Goal: Register for event/course

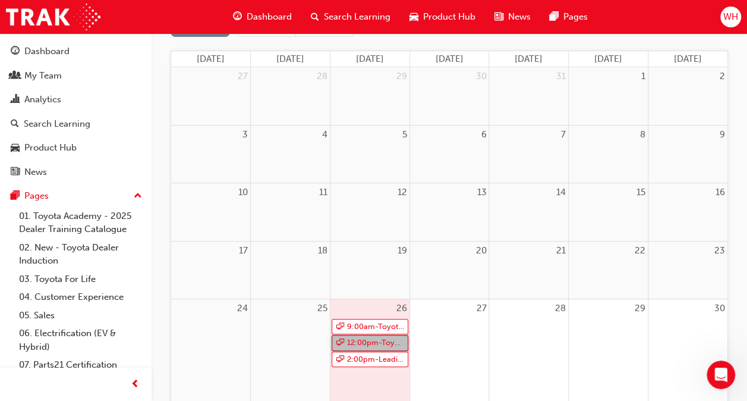
click at [371, 339] on link "12:00pm - Toyota For Life In Action - Virtual Classroom" at bounding box center [370, 343] width 77 height 16
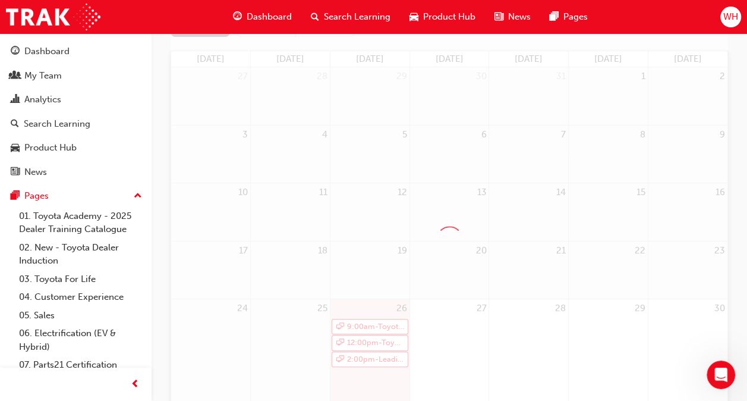
click at [371, 339] on div at bounding box center [449, 239] width 557 height 448
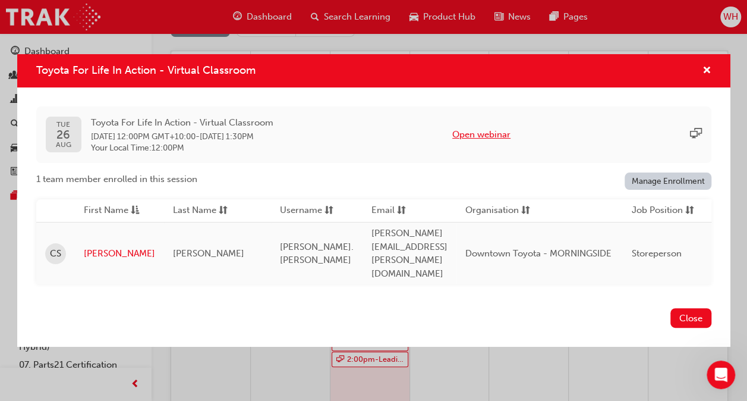
drag, startPoint x: 371, startPoint y: 339, endPoint x: 491, endPoint y: 144, distance: 228.9
click at [491, 141] on button "Open webinar" at bounding box center [481, 135] width 58 height 14
click at [506, 141] on button "Open webinar" at bounding box center [481, 135] width 58 height 14
click at [97, 247] on link "Casey" at bounding box center [119, 254] width 71 height 14
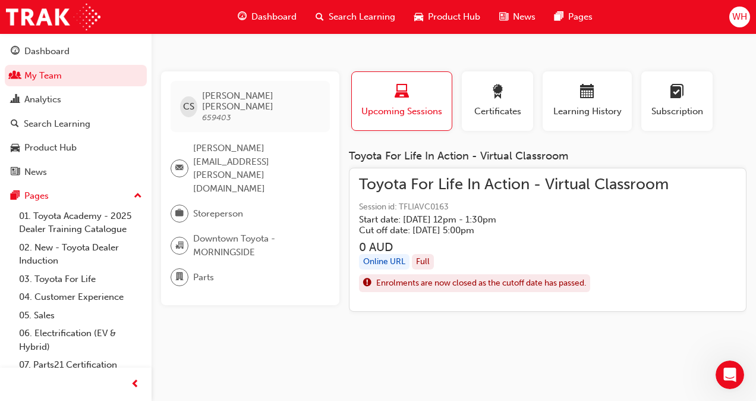
click at [384, 260] on div "Online URL" at bounding box center [384, 262] width 51 height 16
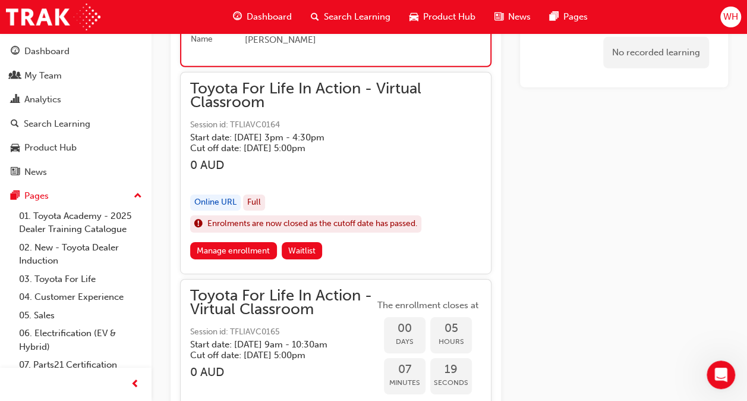
scroll to position [1888, 0]
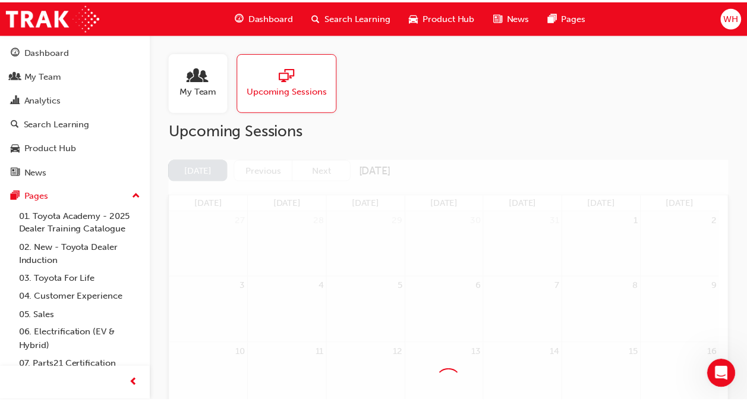
scroll to position [144, 0]
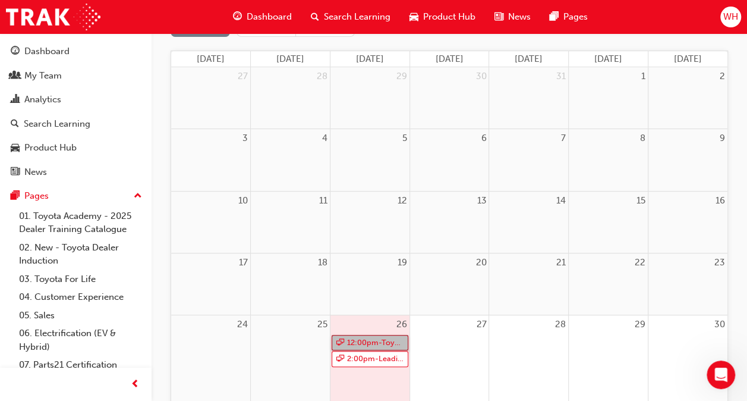
click at [370, 343] on link "12:00pm - Toyota For Life In Action - Virtual Classroom" at bounding box center [370, 343] width 77 height 16
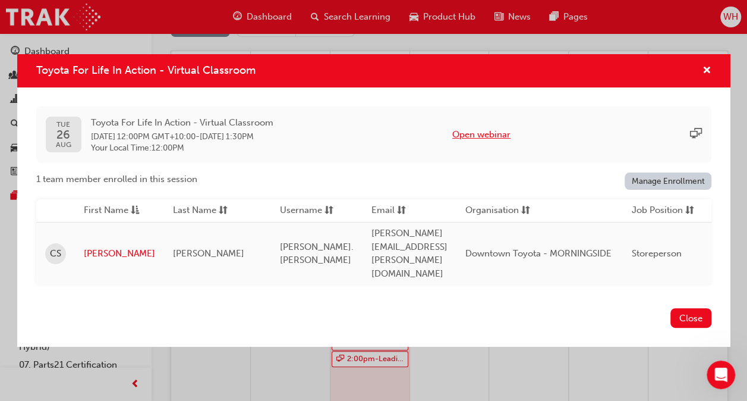
click at [486, 141] on button "Open webinar" at bounding box center [481, 135] width 58 height 14
click at [510, 141] on button "Open webinar" at bounding box center [481, 135] width 58 height 14
click at [703, 77] on span "cross-icon" at bounding box center [706, 71] width 9 height 11
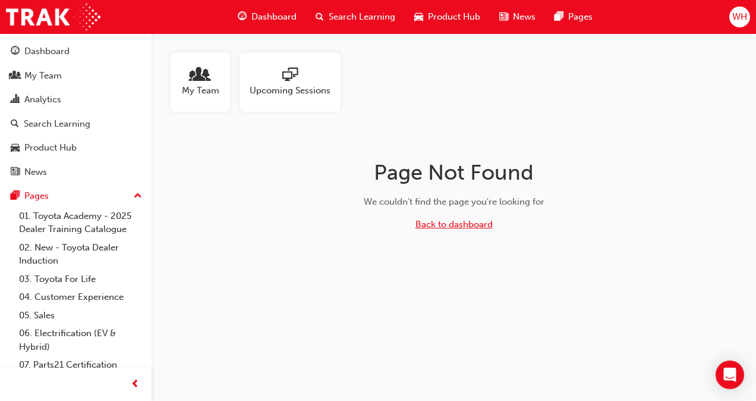
click at [462, 225] on link "Back to dashboard" at bounding box center [453, 224] width 77 height 11
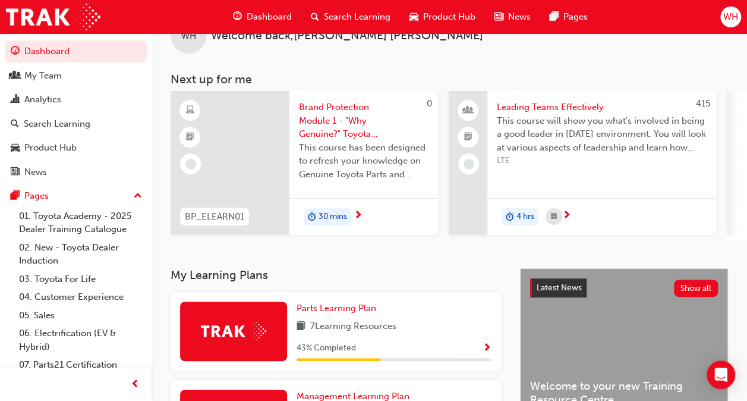
scroll to position [59, 0]
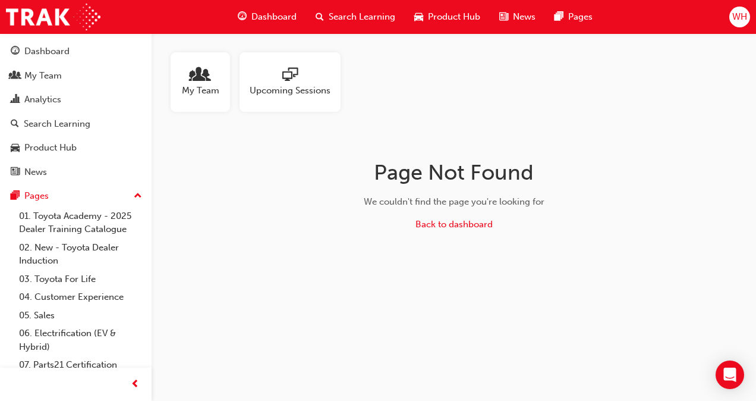
click at [288, 89] on span "Upcoming Sessions" at bounding box center [290, 91] width 81 height 14
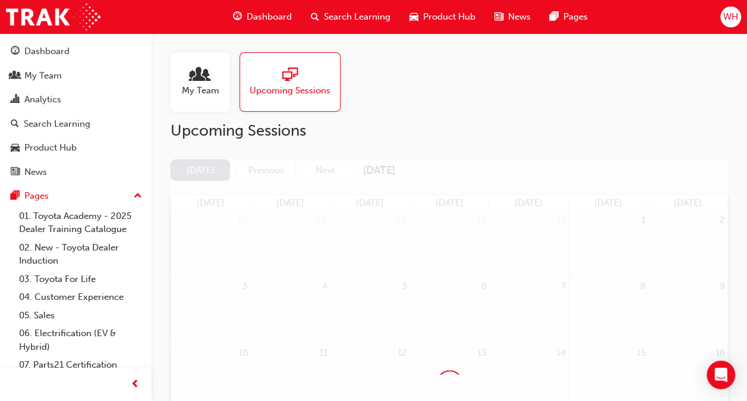
click at [292, 78] on span "sessionType_ONLINE_URL-icon" at bounding box center [289, 75] width 15 height 17
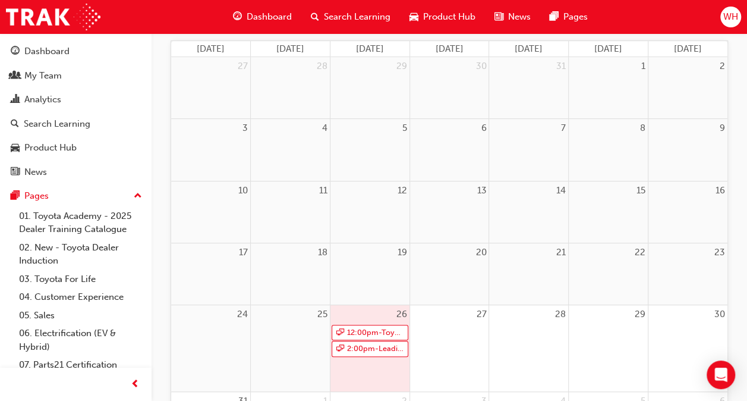
scroll to position [178, 0]
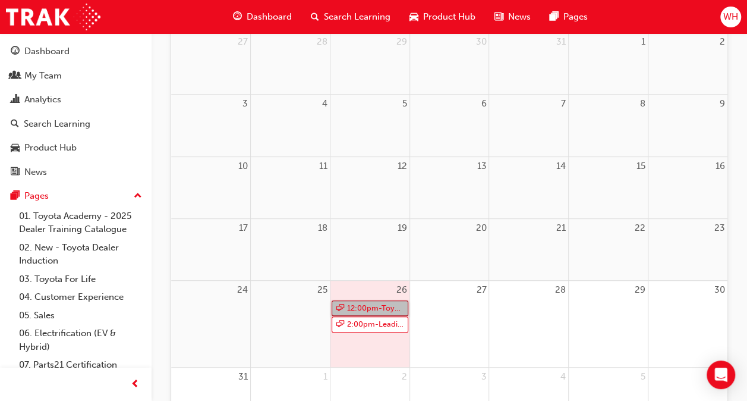
click at [365, 307] on link "12:00pm - Toyota For Life In Action - Virtual Classroom" at bounding box center [370, 308] width 77 height 16
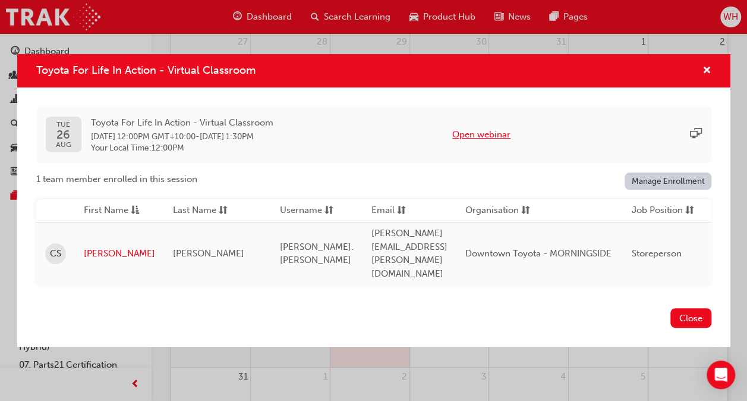
click at [504, 141] on button "Open webinar" at bounding box center [481, 135] width 58 height 14
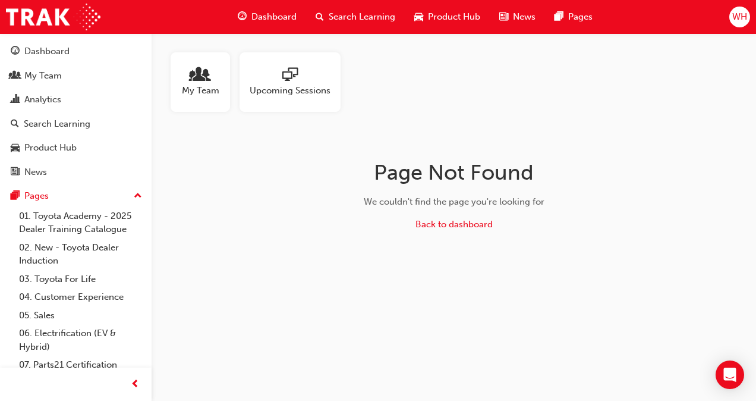
click at [179, 71] on div "My Team" at bounding box center [200, 81] width 59 height 59
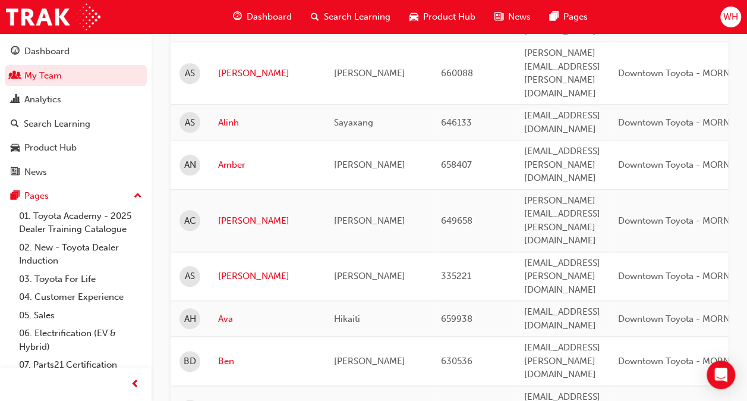
scroll to position [535, 0]
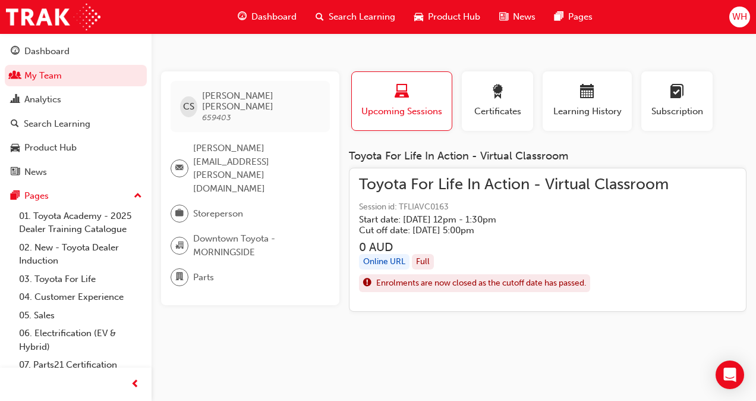
click at [568, 225] on h5 "Cut off date: Mon 25 Aug 2025, 5:00pm" at bounding box center [504, 230] width 291 height 11
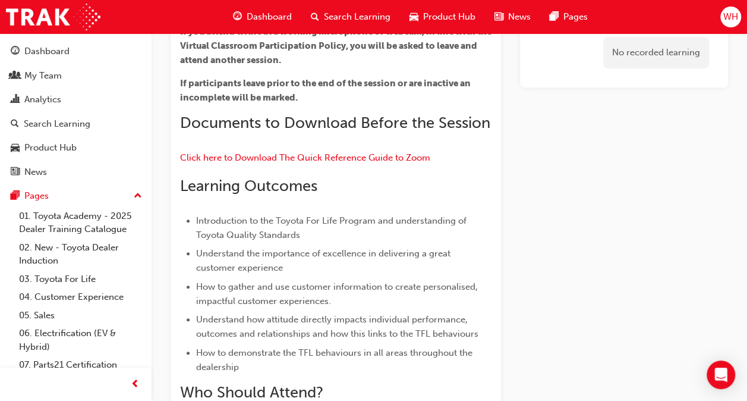
scroll to position [1234, 0]
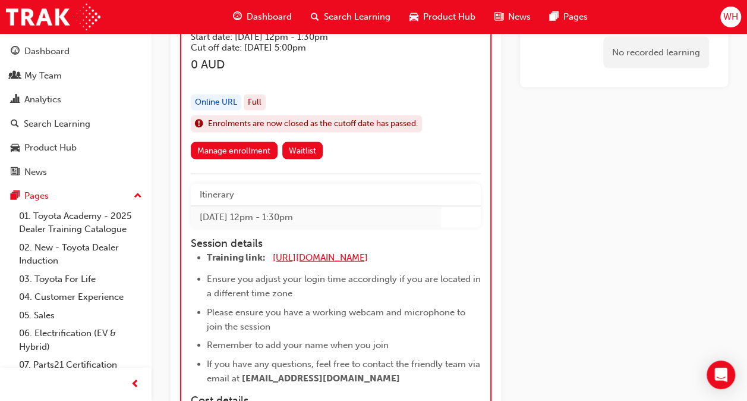
click at [329, 254] on span "https://zoom.us/j/5450758959" at bounding box center [320, 257] width 95 height 11
